Goal: Information Seeking & Learning: Find specific fact

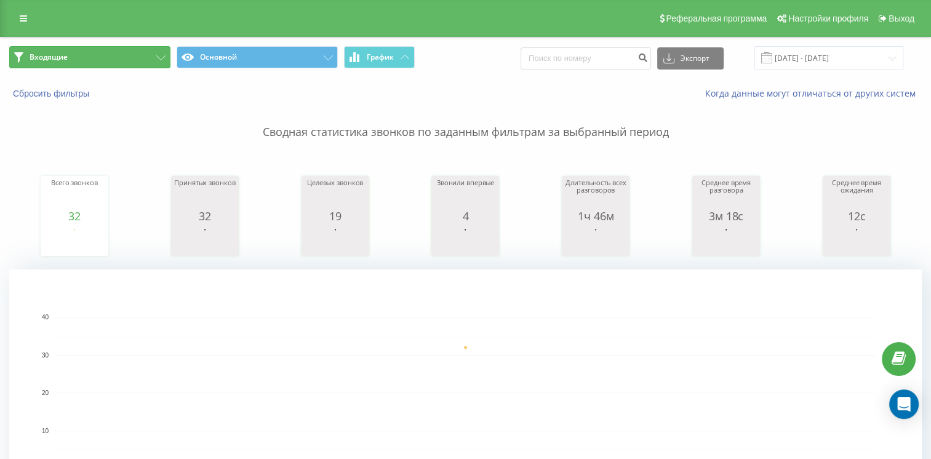
click at [74, 50] on button "Входящие" at bounding box center [89, 57] width 161 height 22
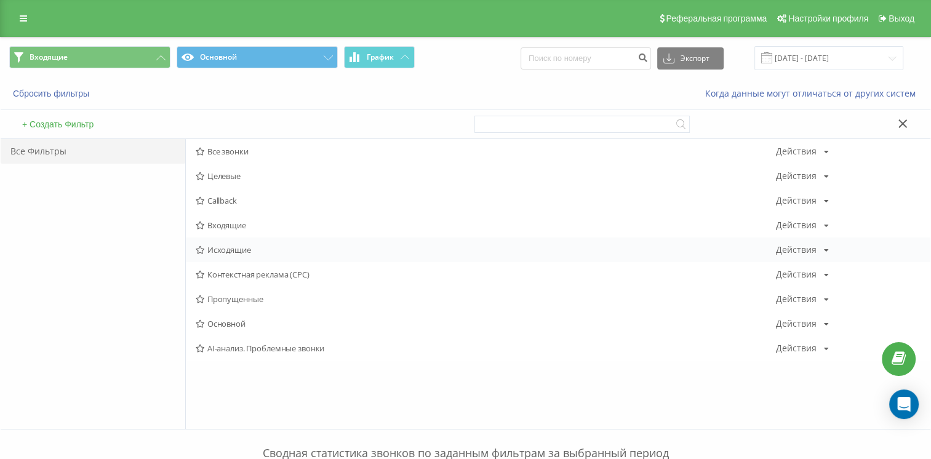
click at [201, 240] on div "Исходящие Действия Редактировать Копировать Удалить По умолчанию Поделиться" at bounding box center [558, 249] width 744 height 25
click at [261, 247] on span "Исходящие" at bounding box center [485, 249] width 579 height 9
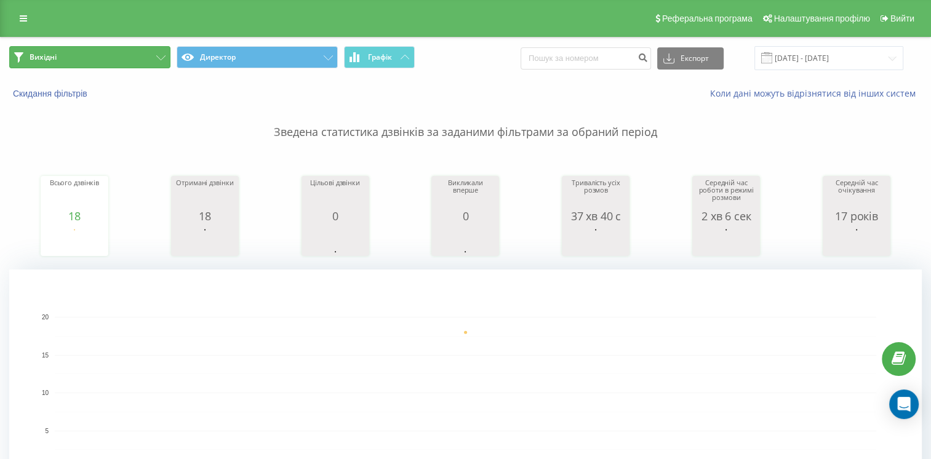
click at [98, 53] on button "Вихідні" at bounding box center [89, 57] width 161 height 22
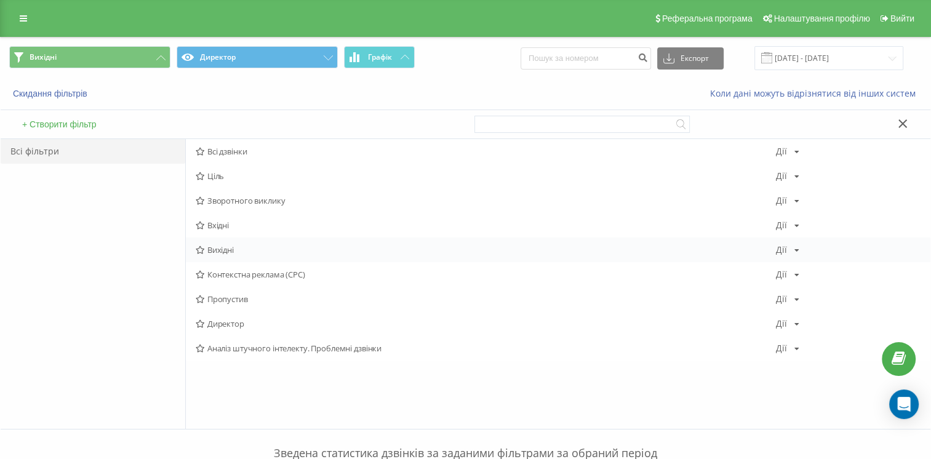
click at [229, 257] on div "Вихідні Дії Редактировать Копировать Удалить По умолчанию Поделиться" at bounding box center [558, 249] width 744 height 25
drag, startPoint x: 313, startPoint y: 244, endPoint x: 411, endPoint y: 226, distance: 99.4
click at [314, 244] on div "Вихідні Дії Редактировать Копировать Удалить По умолчанию Поделиться" at bounding box center [558, 249] width 744 height 25
click at [252, 248] on span "Вихідні" at bounding box center [485, 249] width 579 height 9
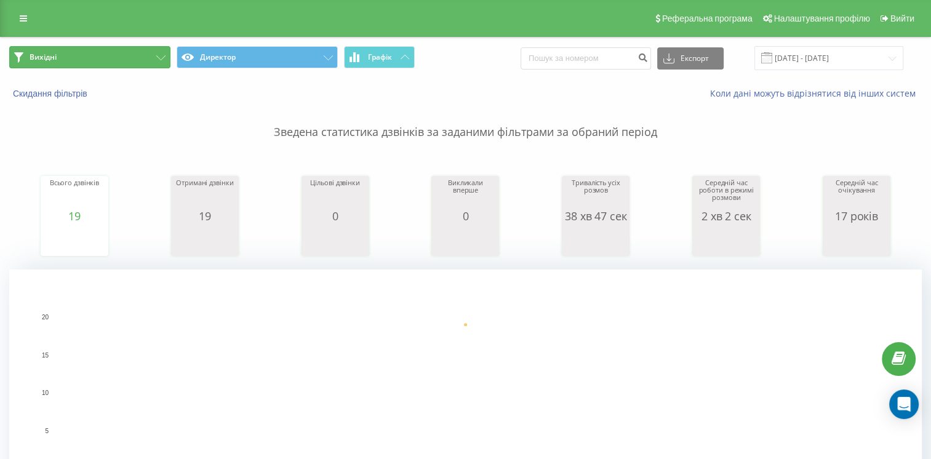
click at [103, 57] on button "Вихідні" at bounding box center [89, 57] width 161 height 22
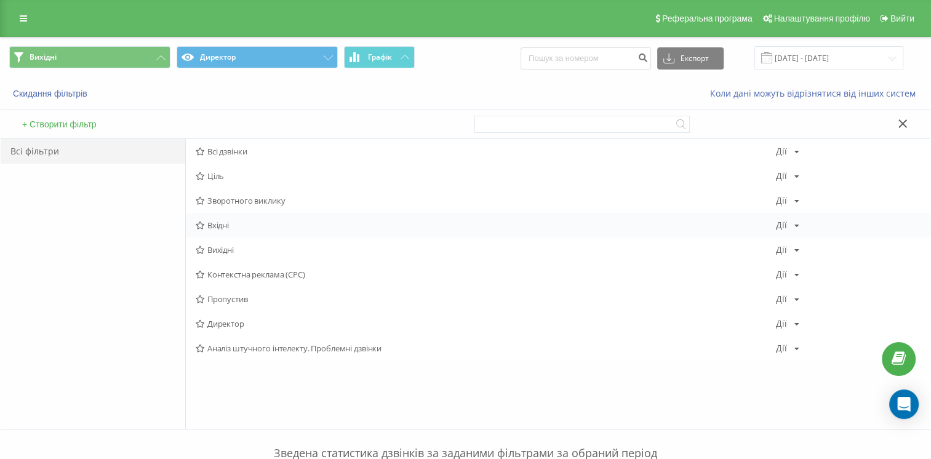
click at [300, 217] on div "Вхідні Дії Редактировать Копировать Удалить По умолчанию Поделиться" at bounding box center [558, 225] width 744 height 25
click at [281, 225] on span "Вхідні" at bounding box center [485, 225] width 579 height 9
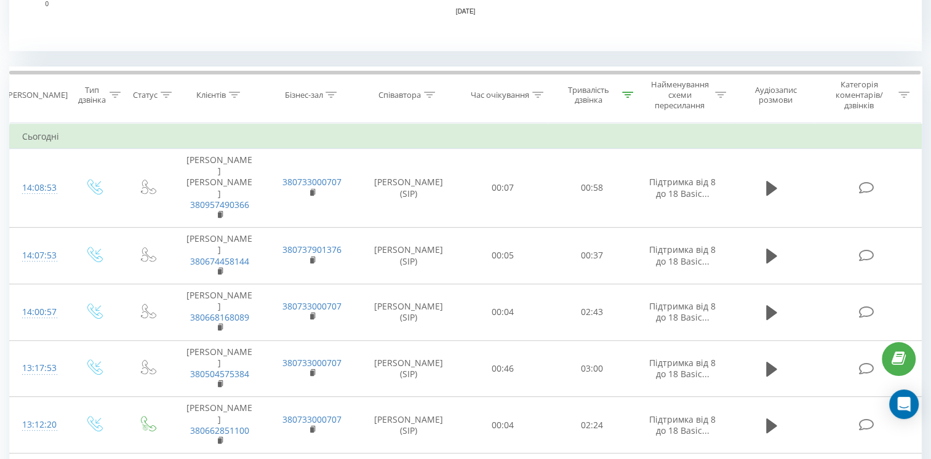
scroll to position [431, 0]
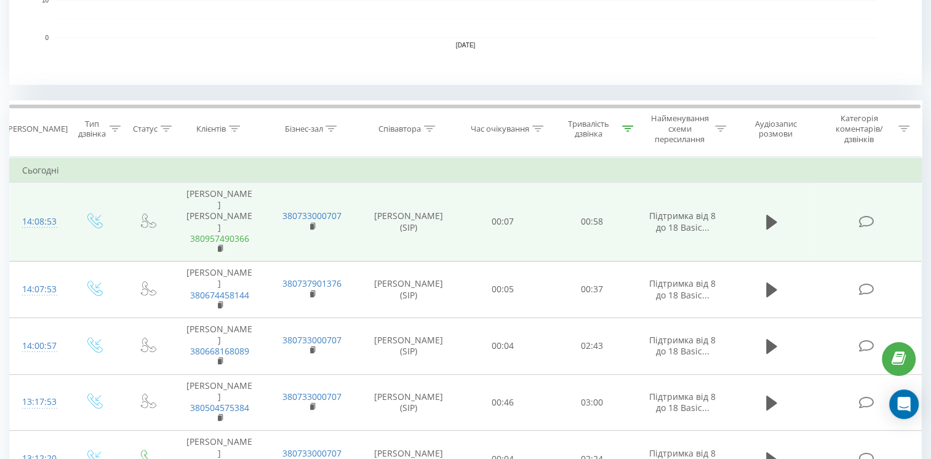
click at [242, 233] on link "380957490366" at bounding box center [219, 239] width 59 height 12
copy link "380957490366"
drag, startPoint x: 250, startPoint y: 231, endPoint x: 188, endPoint y: 230, distance: 61.5
click at [188, 233] on span "380957490366" at bounding box center [220, 244] width 68 height 22
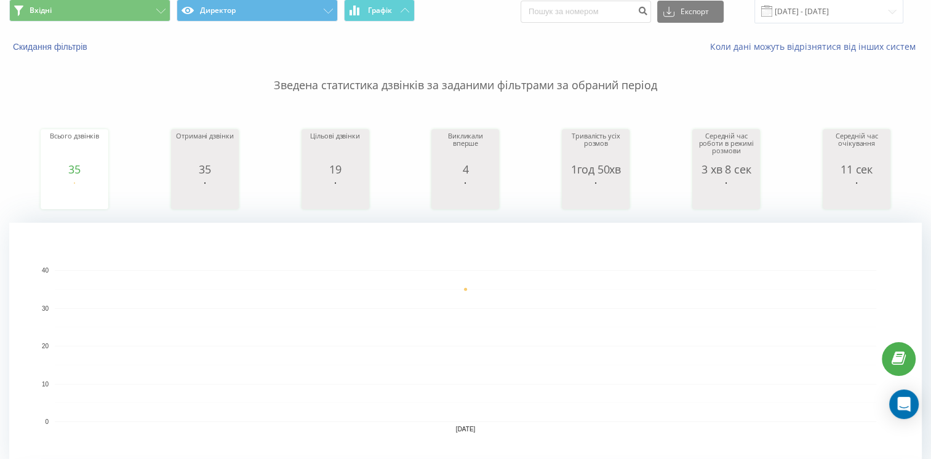
scroll to position [0, 0]
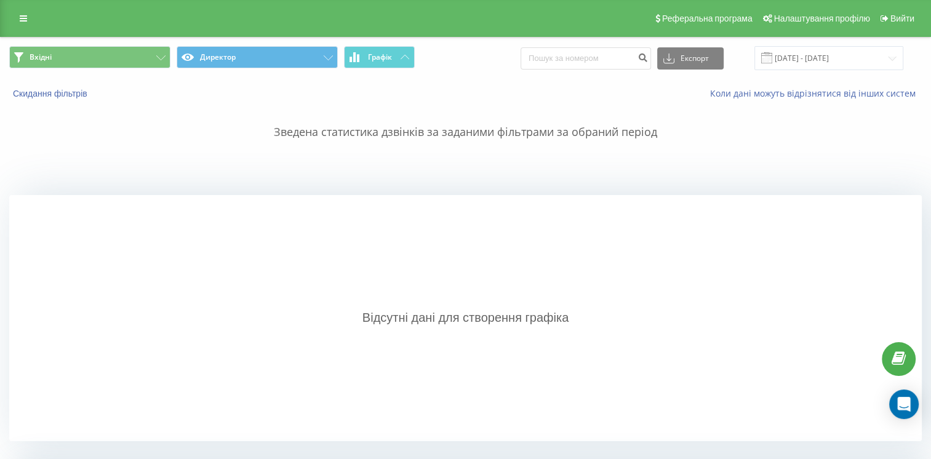
click at [701, 241] on div "Відсутні дані для створення графіка" at bounding box center [465, 318] width 912 height 246
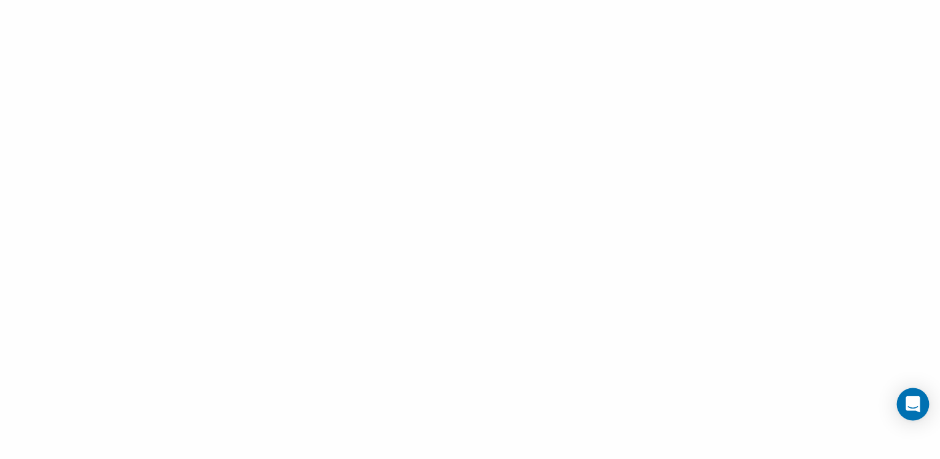
click at [914, 404] on icon "Open Intercom Messenger" at bounding box center [913, 404] width 14 height 16
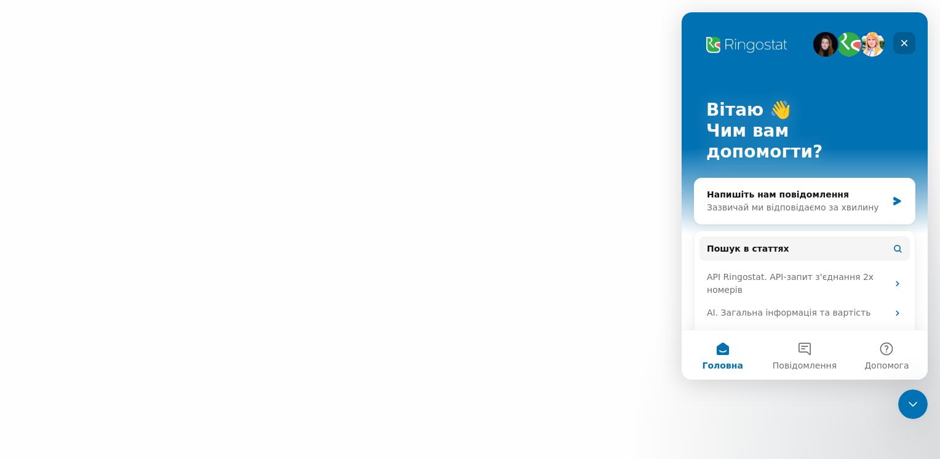
click at [910, 41] on div "Закрити" at bounding box center [904, 43] width 22 height 22
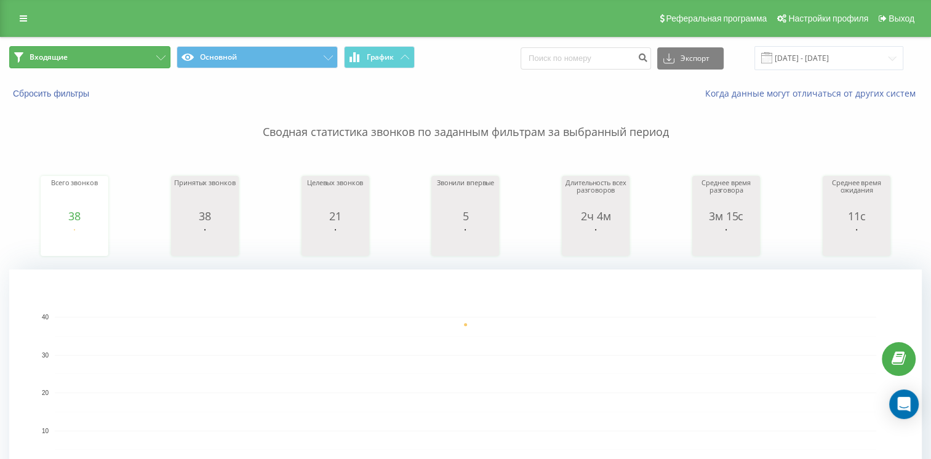
click at [111, 60] on button "Входящие" at bounding box center [89, 57] width 161 height 22
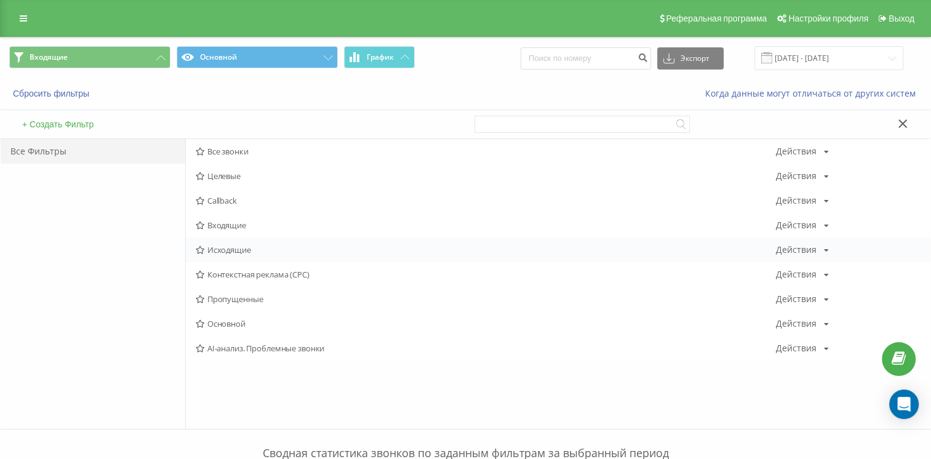
click at [258, 250] on span "Исходящие" at bounding box center [485, 249] width 579 height 9
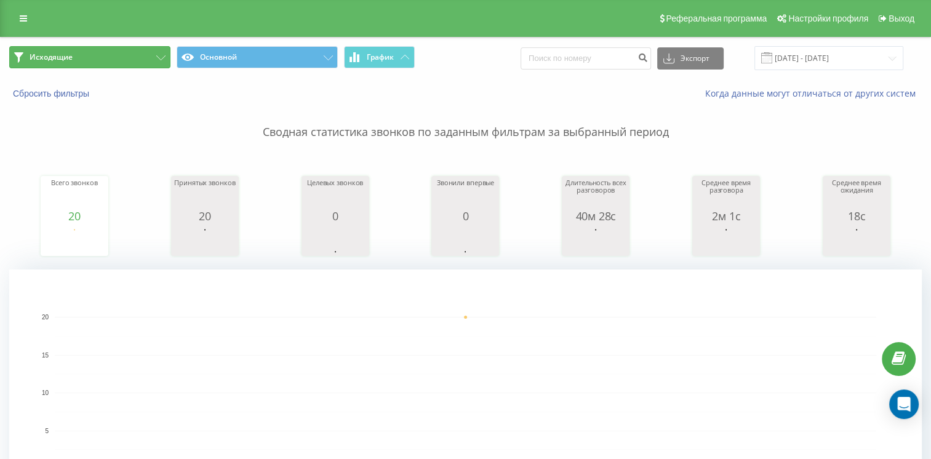
click at [84, 55] on button "Исходящие" at bounding box center [89, 57] width 161 height 22
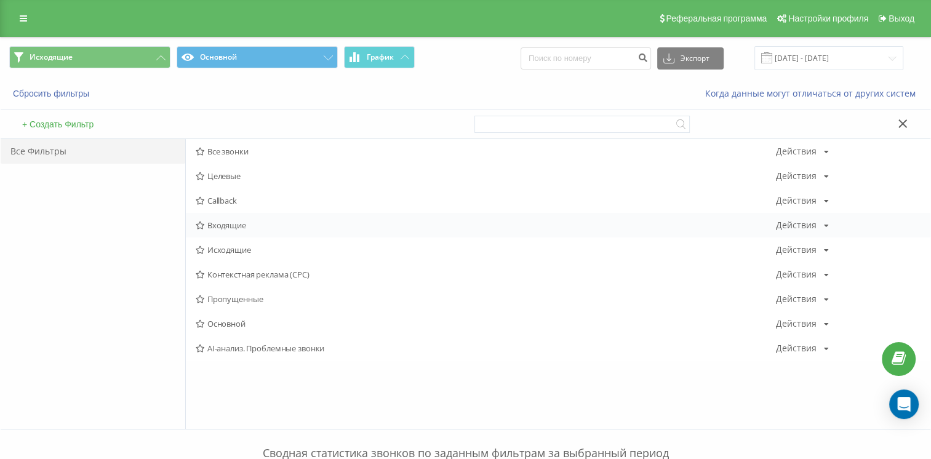
click at [244, 226] on span "Входящие" at bounding box center [485, 225] width 579 height 9
